Goal: Book appointment/travel/reservation

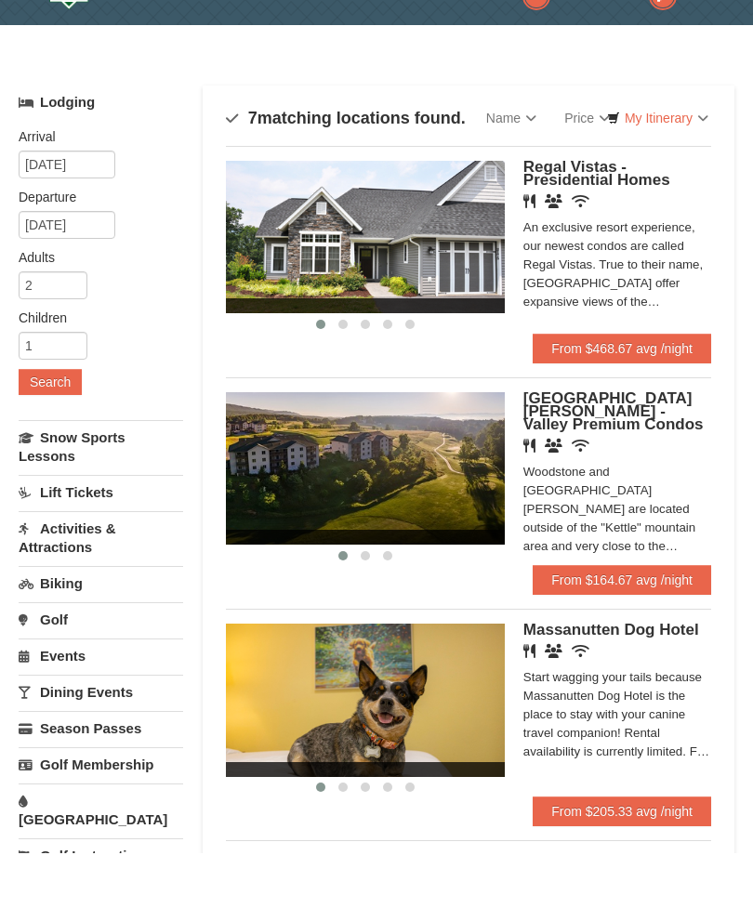
scroll to position [163, 0]
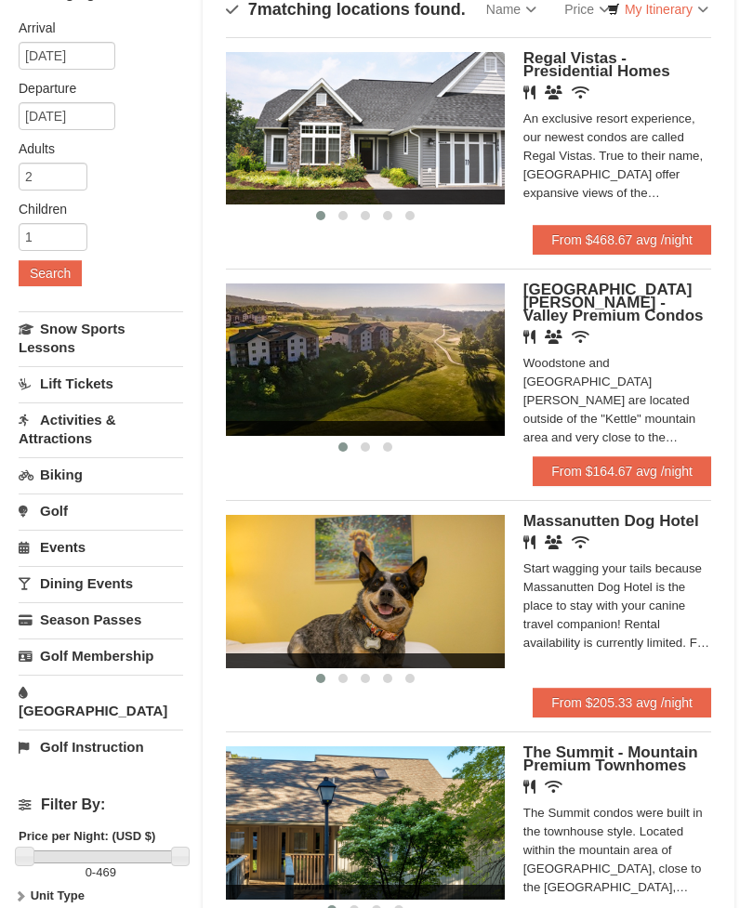
click at [641, 306] on span "Woodstone Meadows - Valley Premium Condos" at bounding box center [613, 304] width 180 height 44
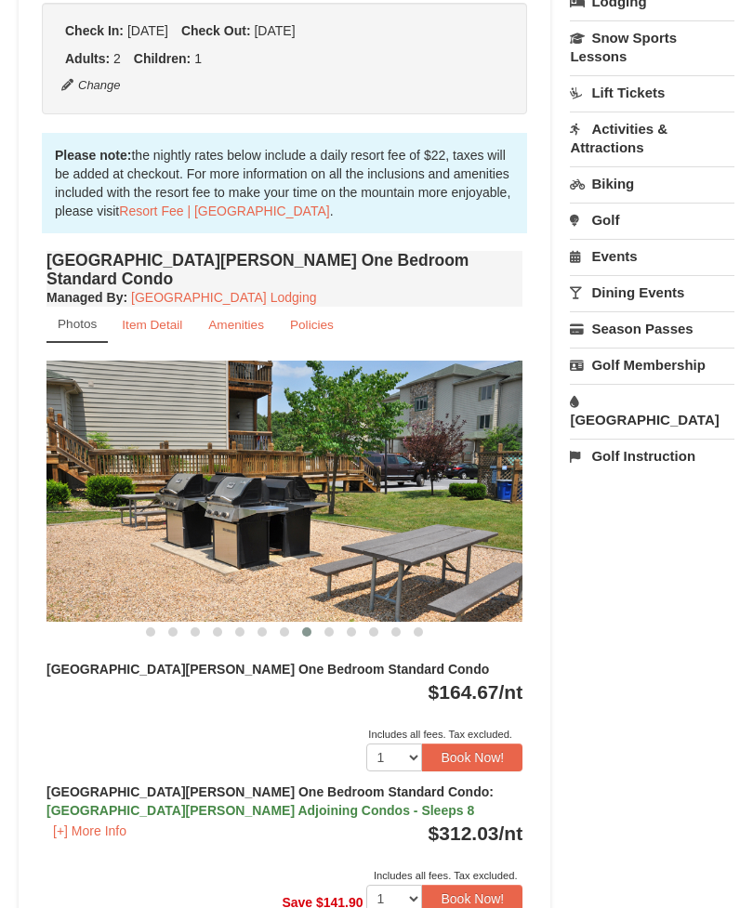
scroll to position [483, 0]
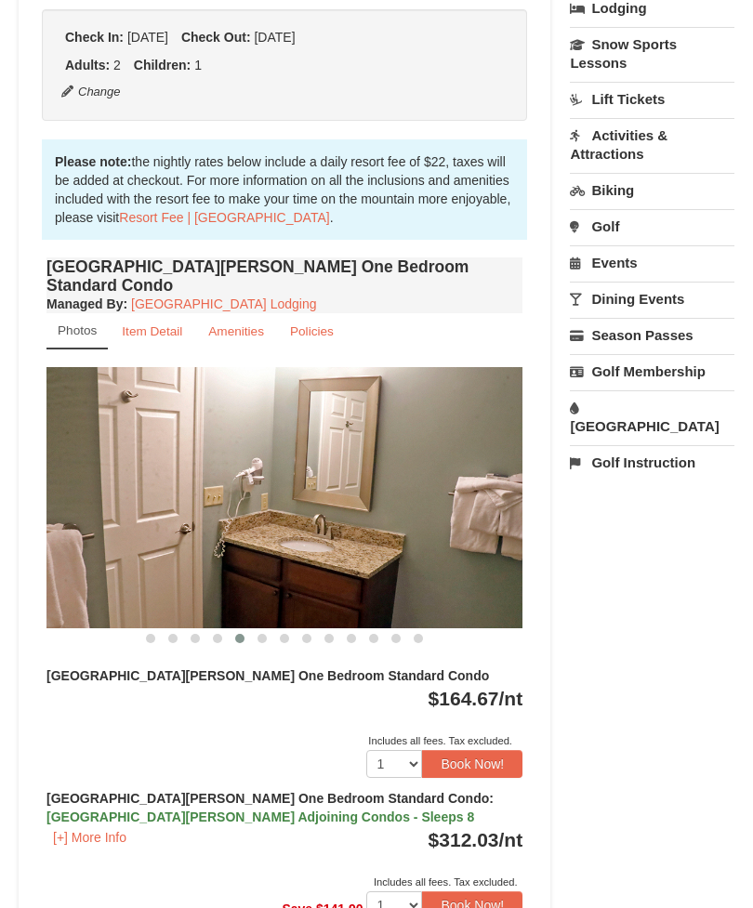
click at [640, 402] on link "[GEOGRAPHIC_DATA]" at bounding box center [652, 416] width 164 height 53
click at [620, 531] on button "Search" at bounding box center [601, 544] width 63 height 26
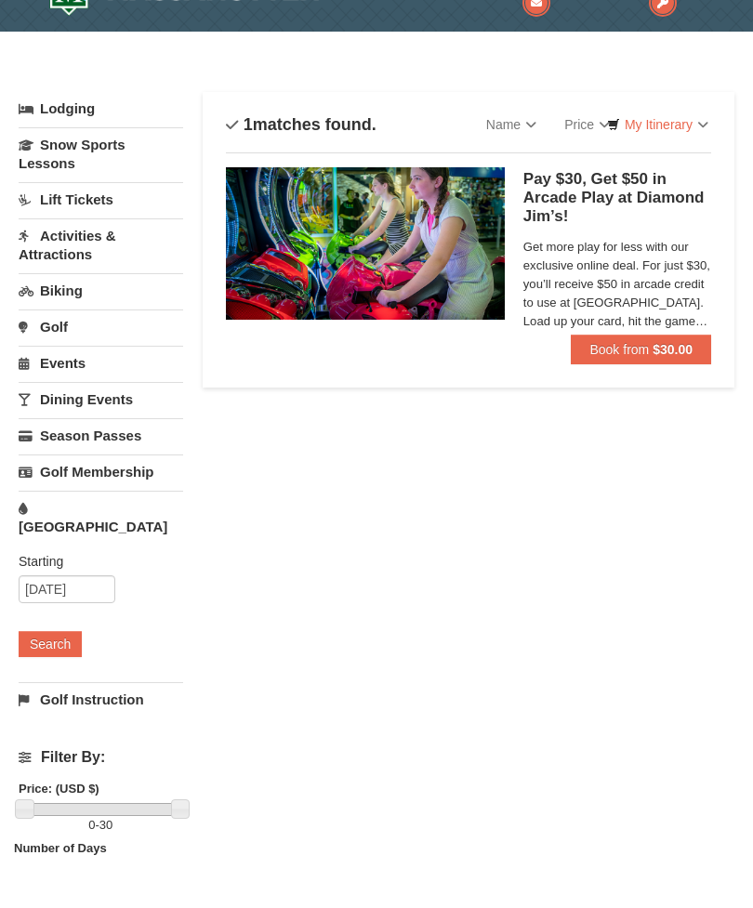
scroll to position [48, 0]
click at [56, 575] on input "[DATE]" at bounding box center [67, 589] width 97 height 28
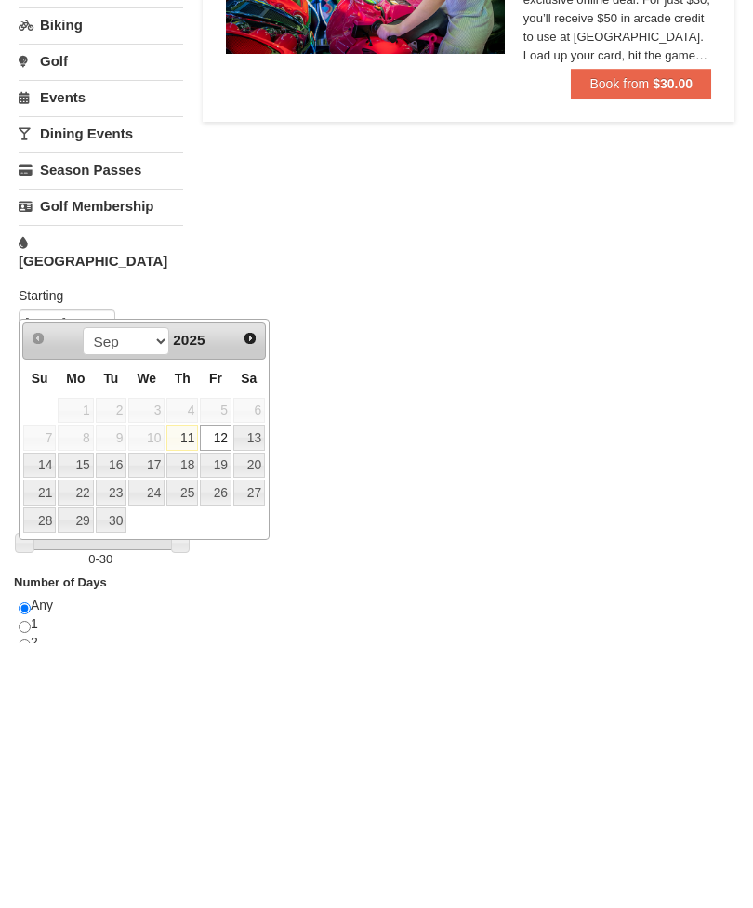
click at [221, 690] on link "12" at bounding box center [216, 703] width 32 height 26
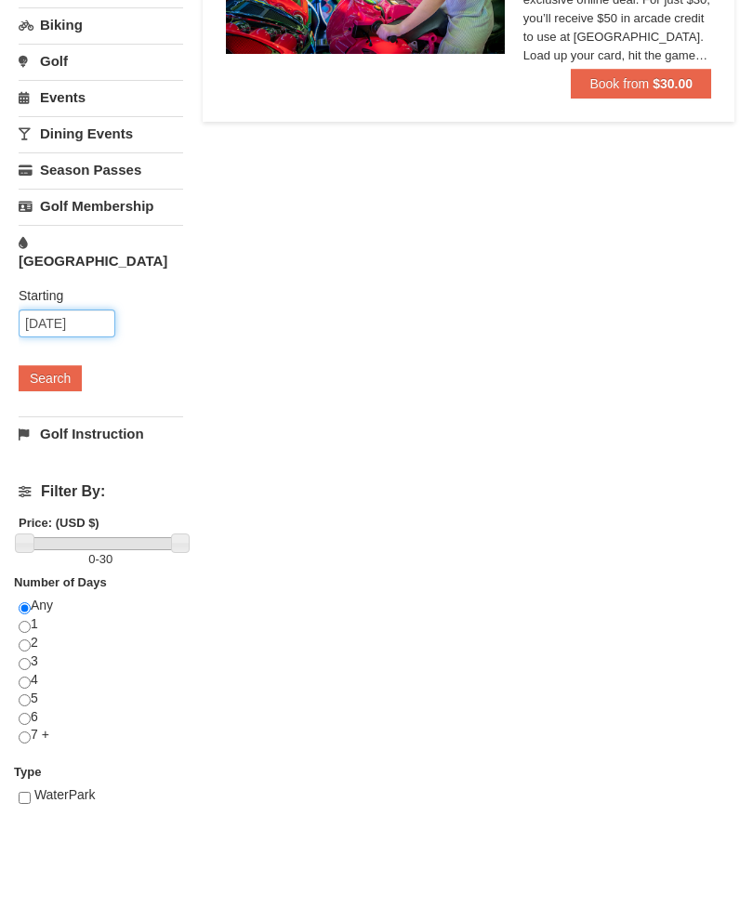
click at [85, 309] on input "[DATE]" at bounding box center [67, 323] width 97 height 28
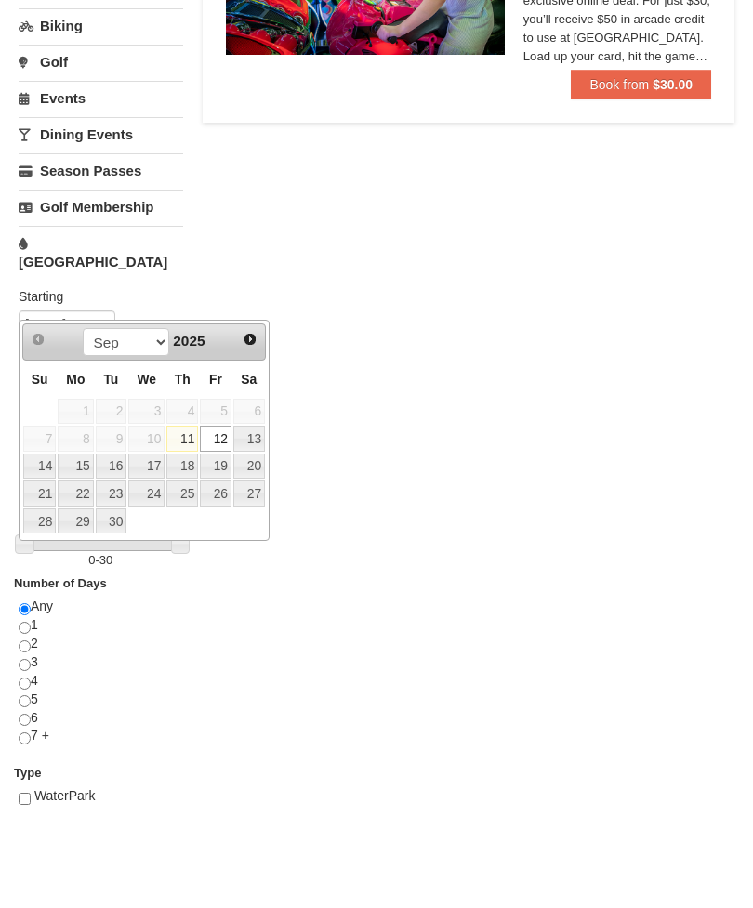
click at [255, 442] on link "13" at bounding box center [249, 439] width 32 height 26
type input "09/13/2025"
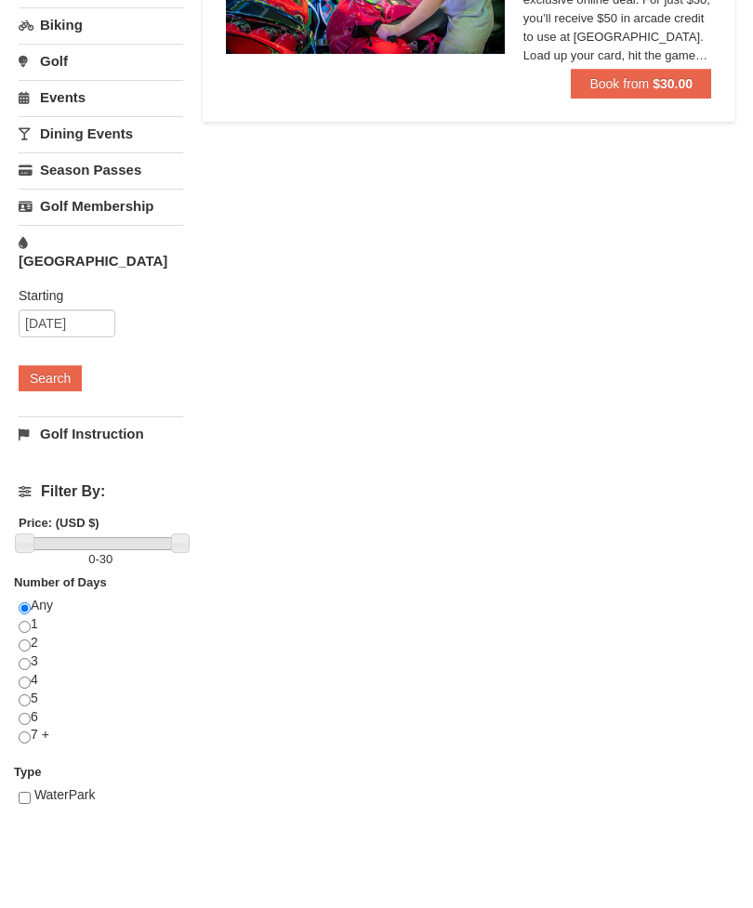
scroll to position [314, 0]
click at [66, 370] on button "Search" at bounding box center [50, 378] width 63 height 26
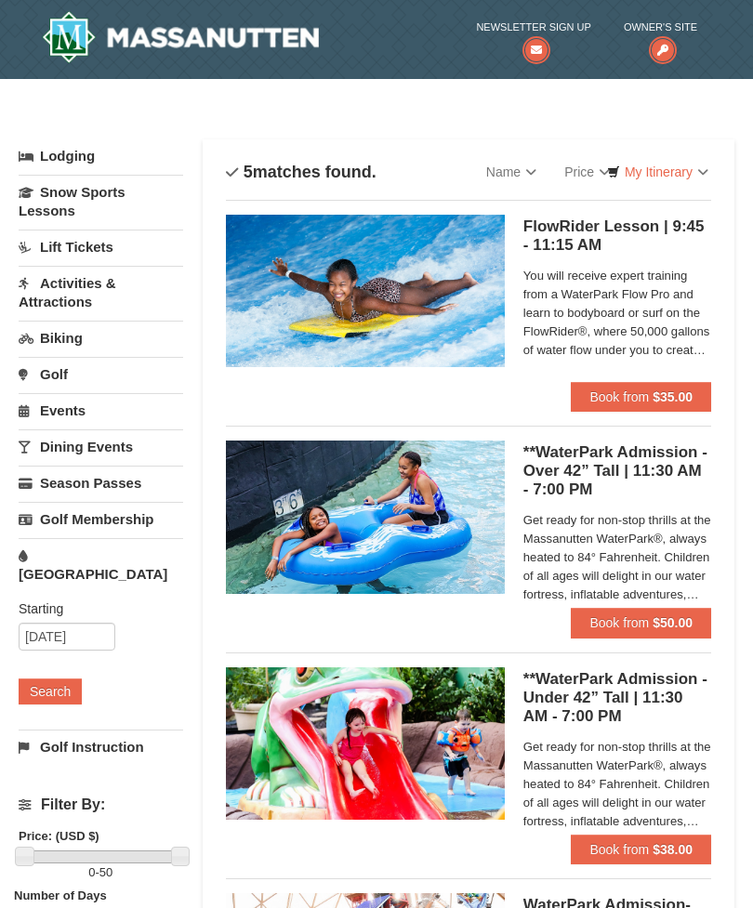
scroll to position [59, 0]
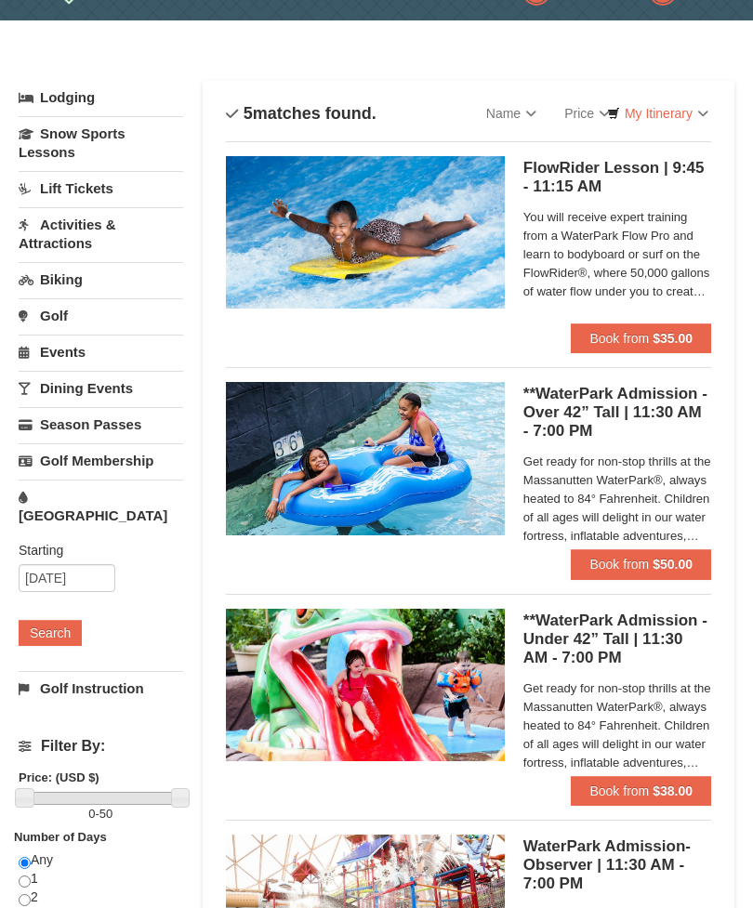
click at [80, 231] on link "Activities & Attractions" at bounding box center [101, 233] width 164 height 53
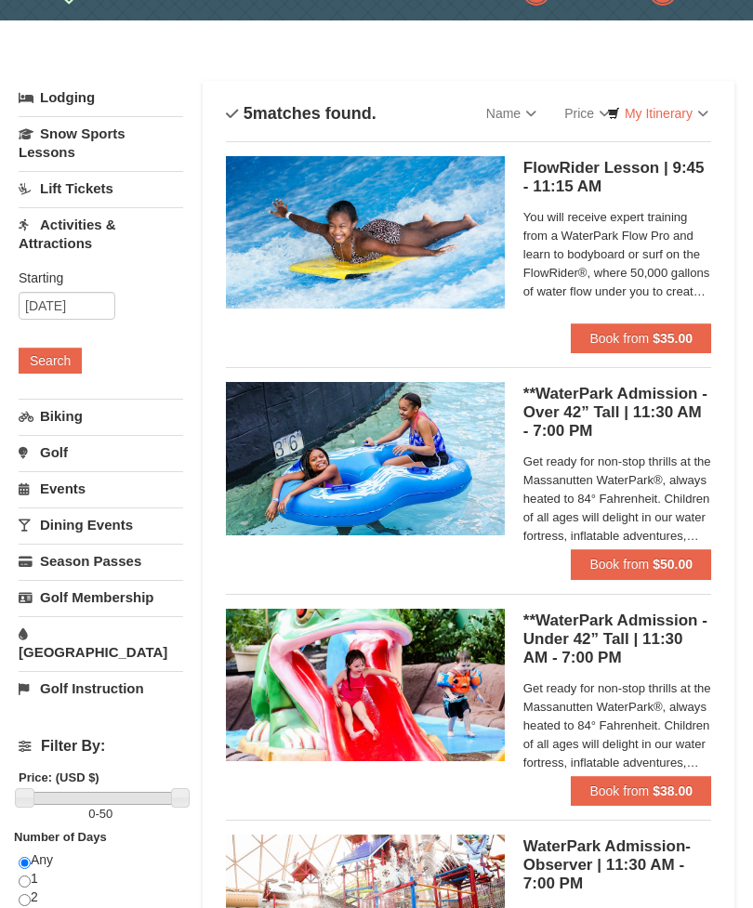
click at [61, 368] on button "Search" at bounding box center [50, 361] width 63 height 26
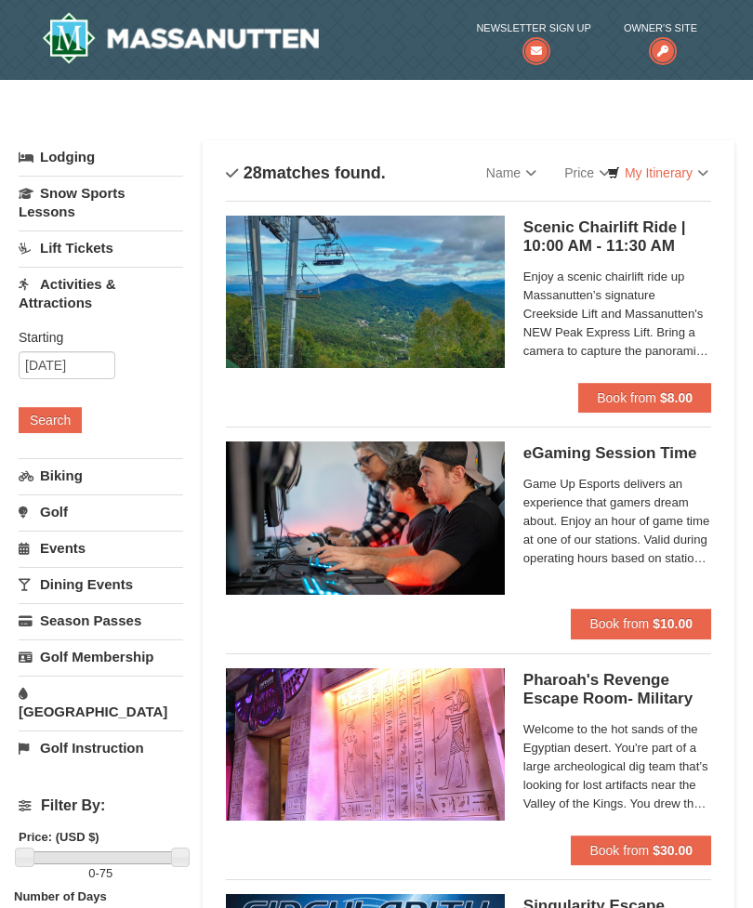
click at [273, 52] on img at bounding box center [180, 38] width 277 height 52
